Goal: Information Seeking & Learning: Find specific fact

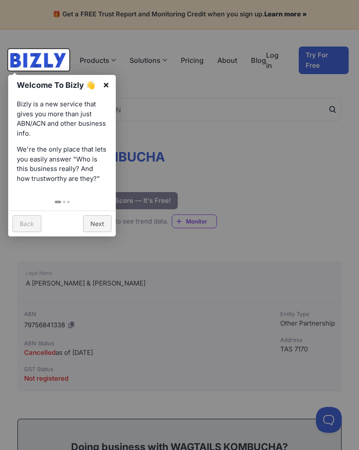
click at [112, 89] on link "×" at bounding box center [105, 84] width 19 height 19
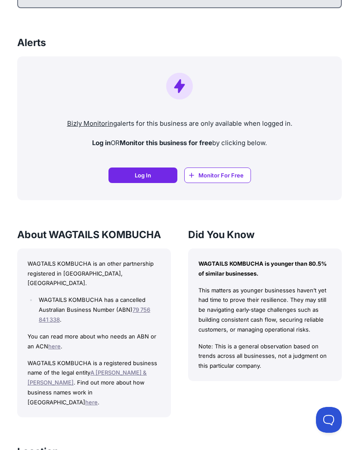
scroll to position [628, 0]
click at [73, 375] on p "WAGTAILS KOMBUCHA is a registered business name of the legal entity A ABBOTT & …" at bounding box center [94, 383] width 133 height 49
click at [85, 399] on link "here" at bounding box center [91, 402] width 12 height 7
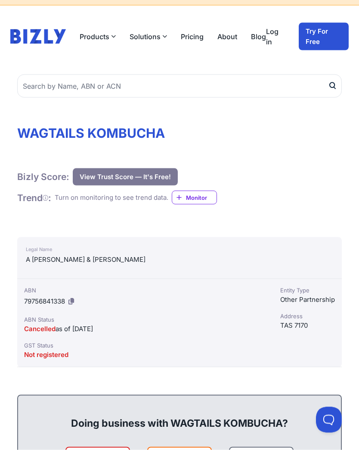
scroll to position [24, 0]
click at [62, 259] on div "A ABBOTT & M COOPER" at bounding box center [180, 259] width 308 height 10
click at [68, 265] on div "Legal Name A ABBOTT & M COOPER" at bounding box center [179, 258] width 325 height 42
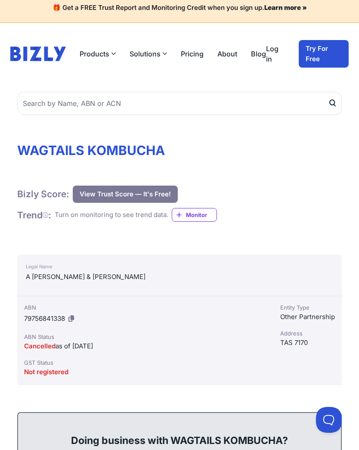
scroll to position [0, 0]
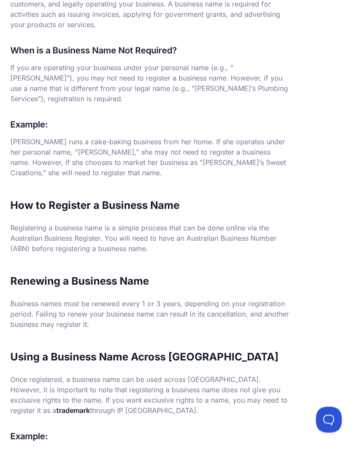
scroll to position [232, 0]
